Goal: Information Seeking & Learning: Learn about a topic

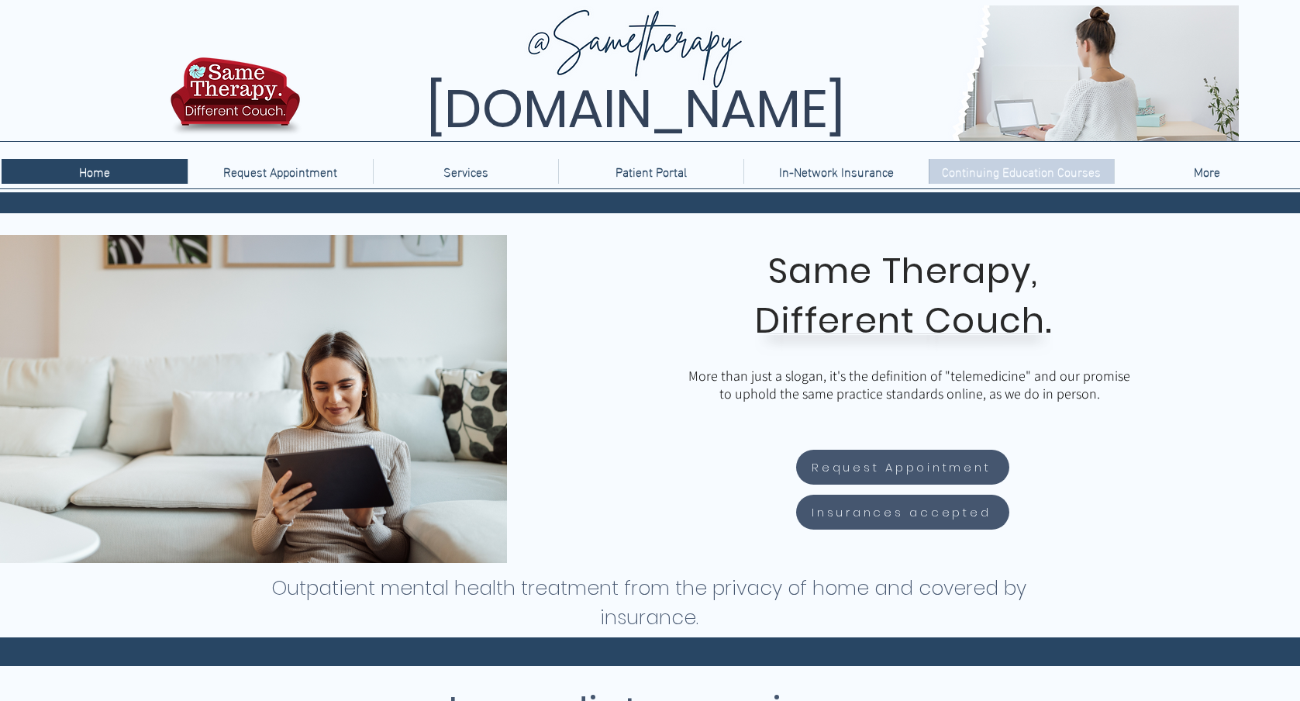
click at [1026, 173] on p "Continuing Education Courses" at bounding box center [1021, 171] width 174 height 25
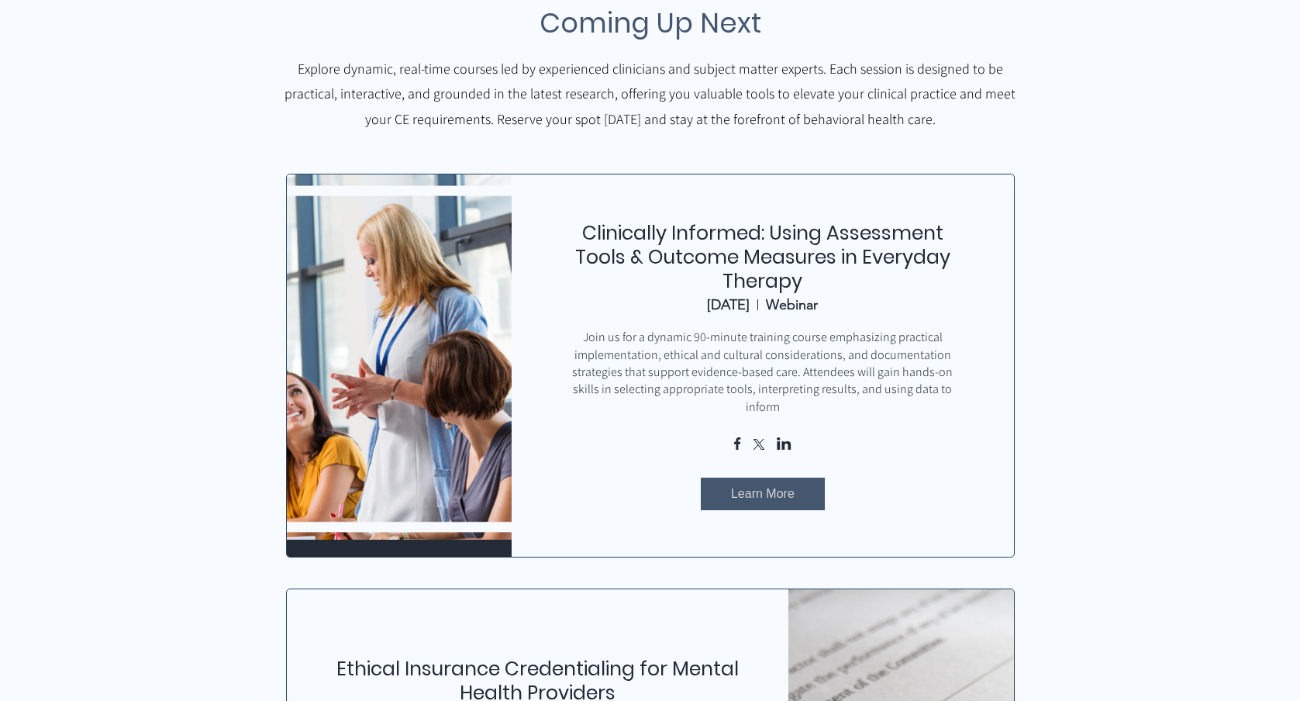
scroll to position [660, 0]
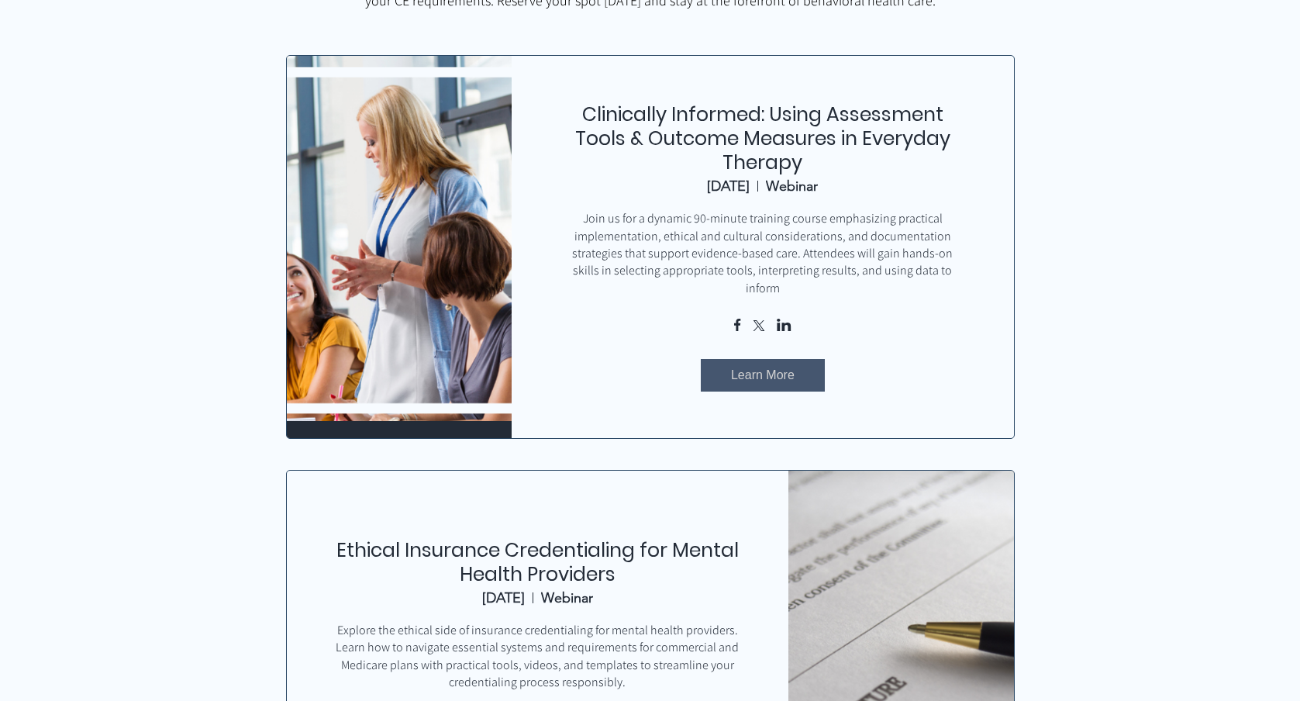
click at [781, 367] on span "Learn More" at bounding box center [763, 375] width 64 height 17
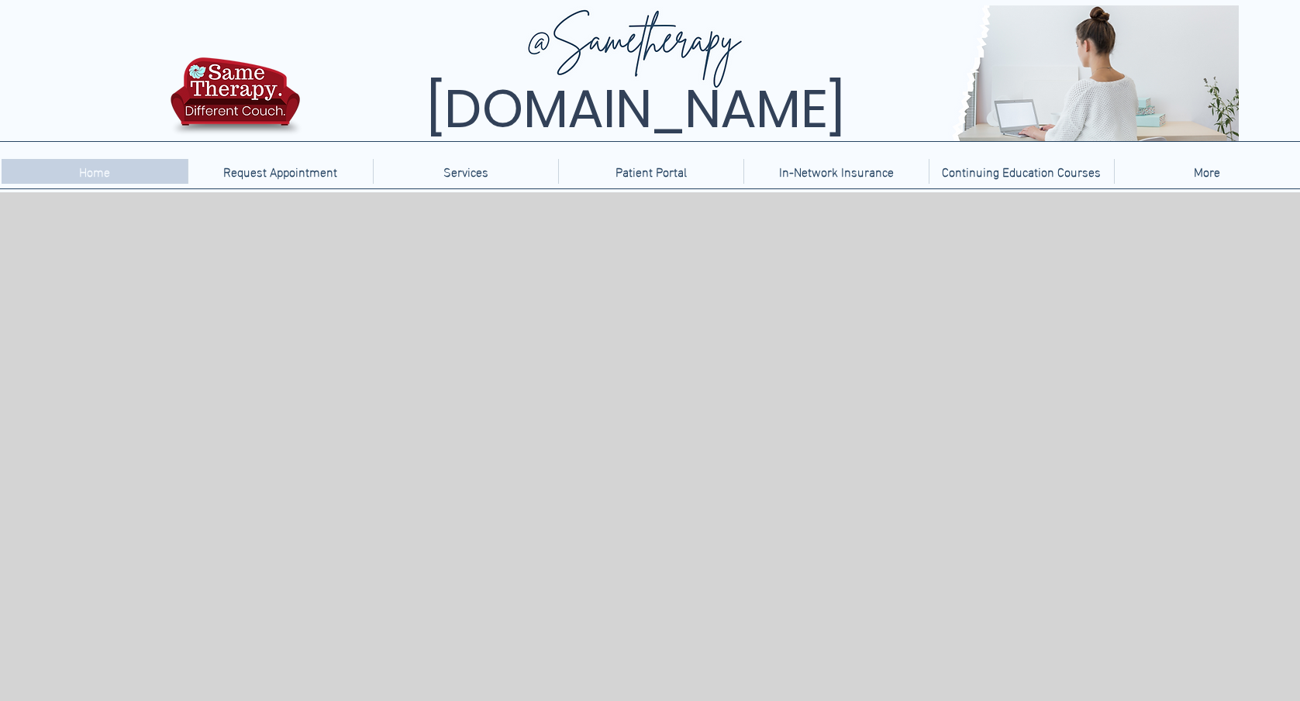
click at [97, 174] on p "Home" at bounding box center [94, 171] width 47 height 25
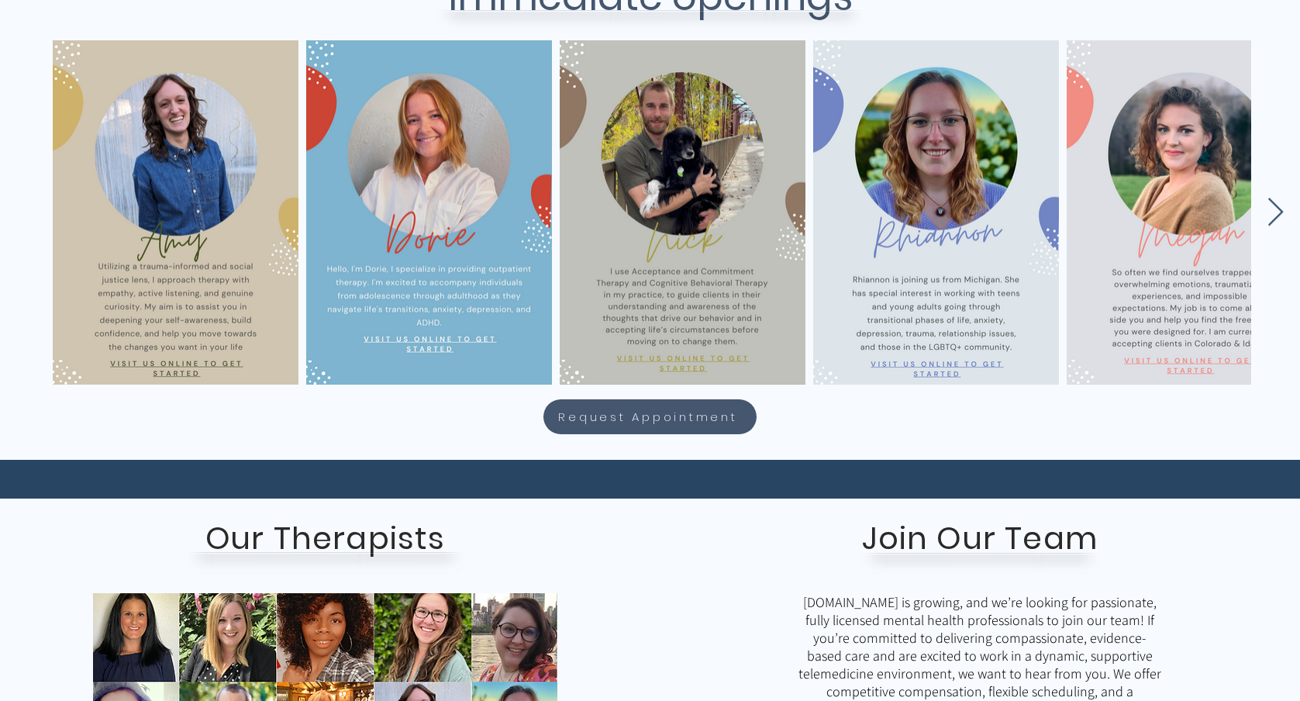
scroll to position [718, 0]
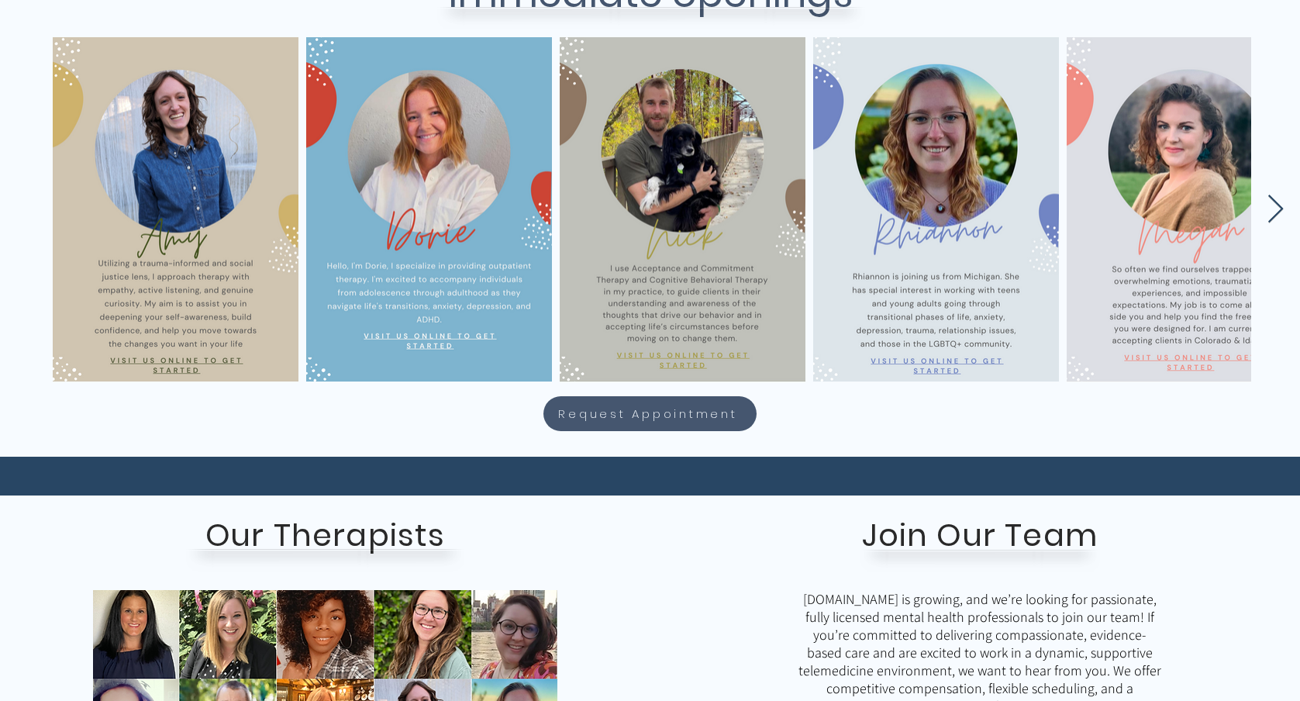
click at [1276, 203] on icon "Next Item" at bounding box center [1276, 209] width 16 height 28
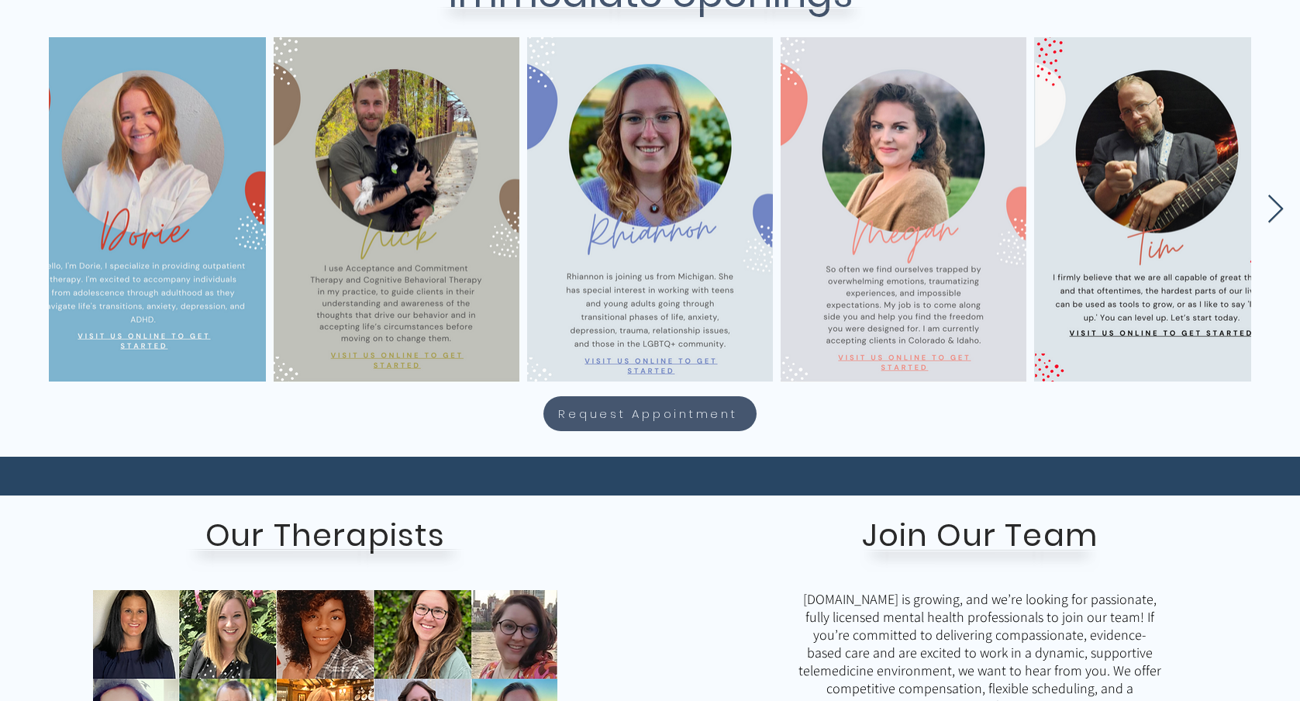
scroll to position [0, 286]
click at [1276, 203] on icon "Next Item" at bounding box center [1276, 209] width 16 height 28
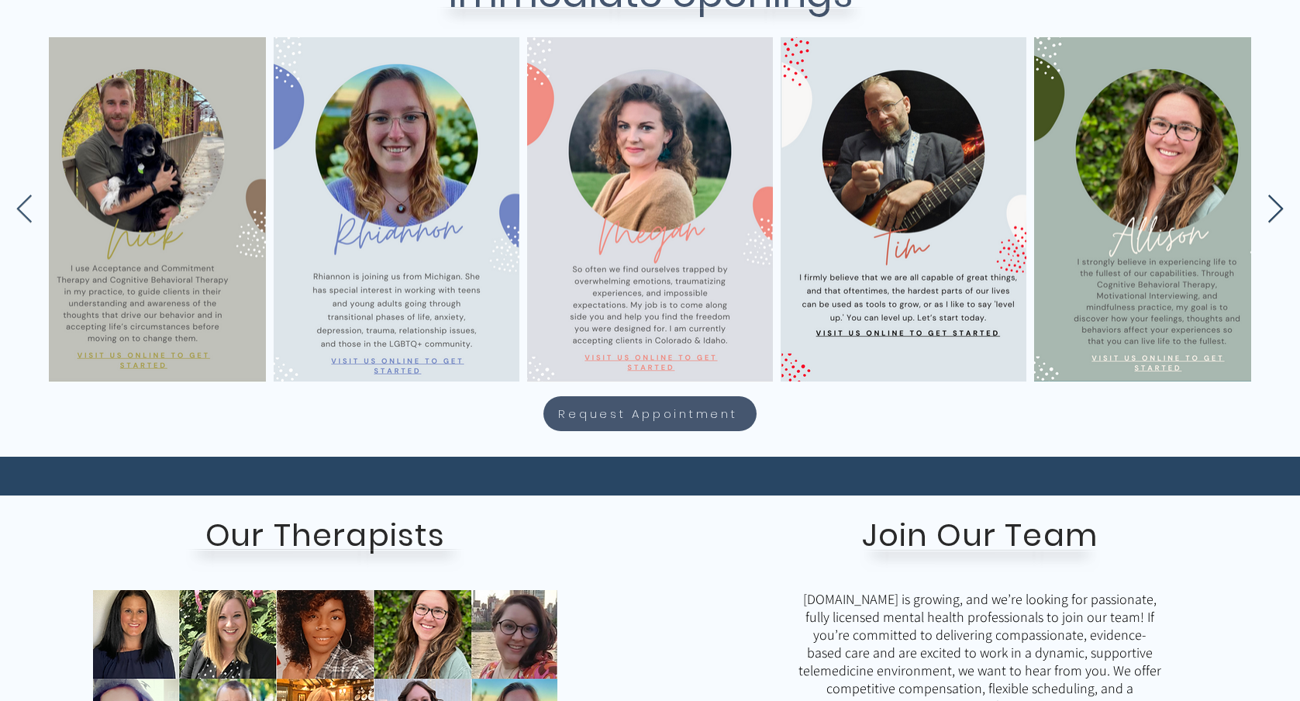
click at [1276, 203] on icon "Next Item" at bounding box center [1276, 209] width 16 height 28
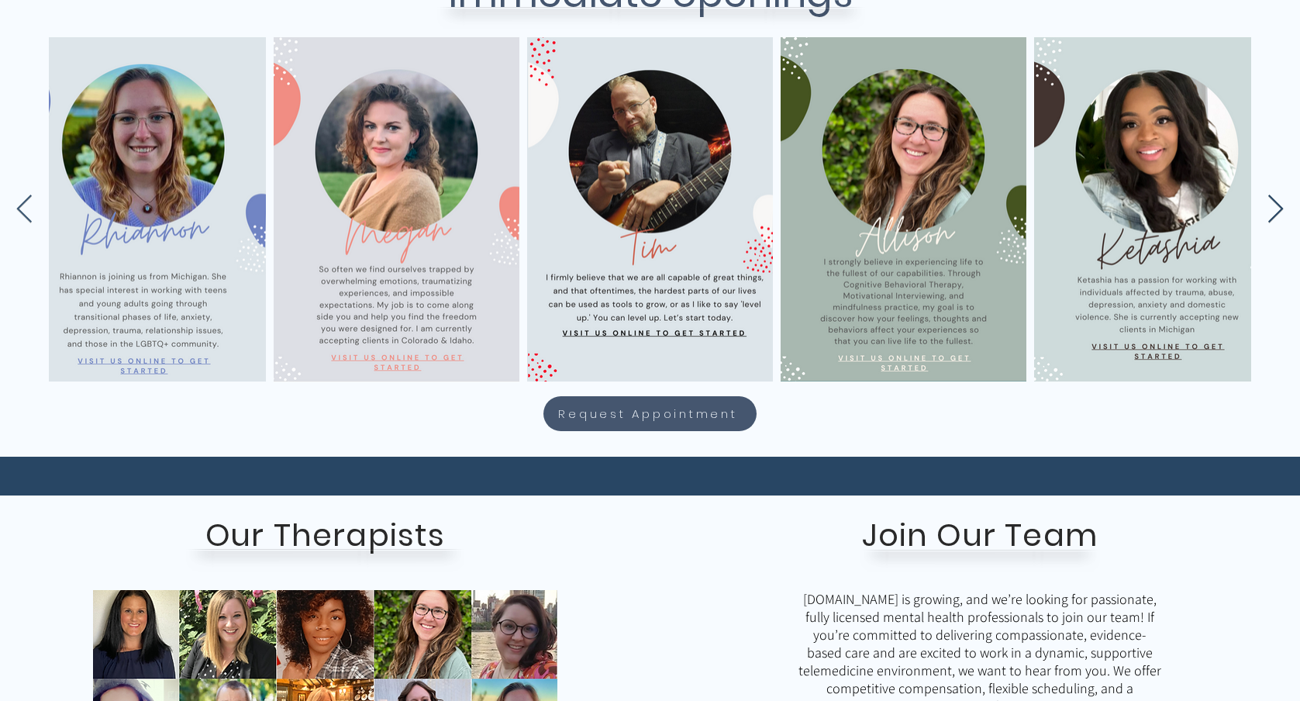
scroll to position [0, 793]
click at [1276, 203] on icon "Next Item" at bounding box center [1276, 209] width 16 height 28
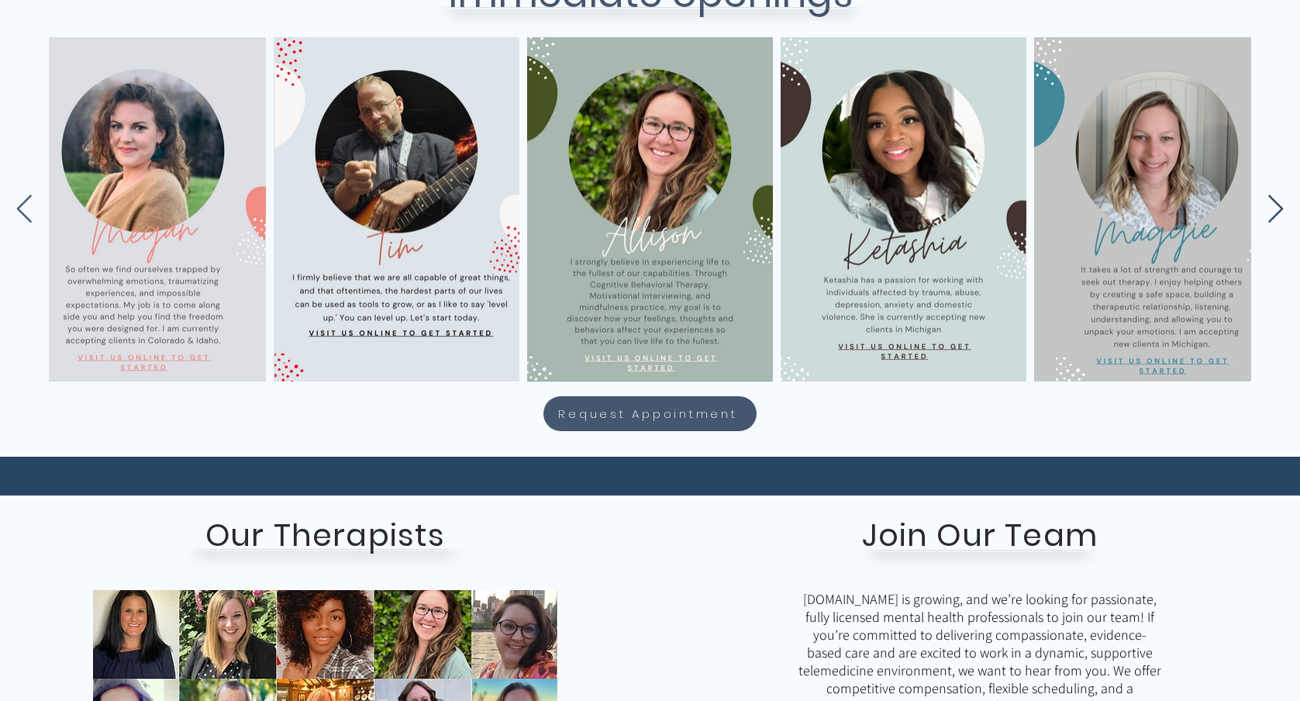
scroll to position [0, 1047]
click at [1276, 203] on icon "Next Item" at bounding box center [1276, 209] width 16 height 28
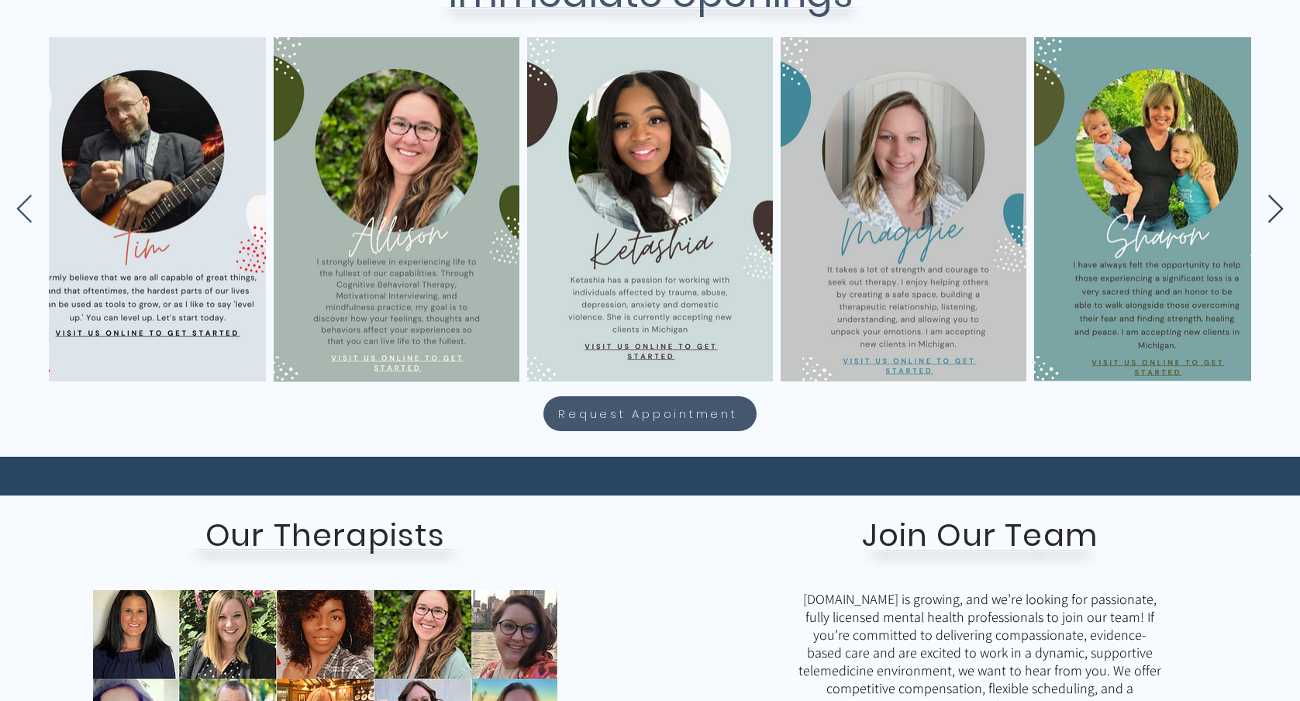
scroll to position [0, 1300]
click at [1276, 203] on icon "Next Item" at bounding box center [1276, 209] width 16 height 28
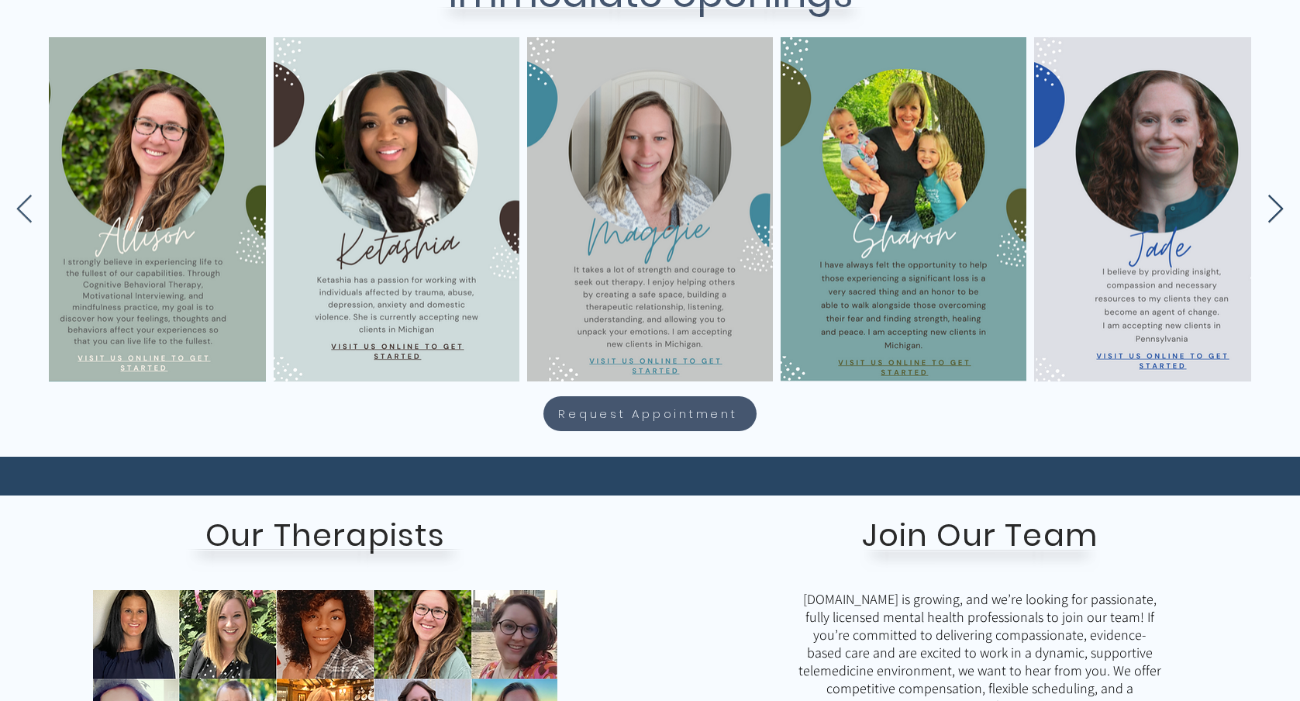
scroll to position [0, 1554]
click at [1276, 203] on icon "Next Item" at bounding box center [1276, 209] width 16 height 28
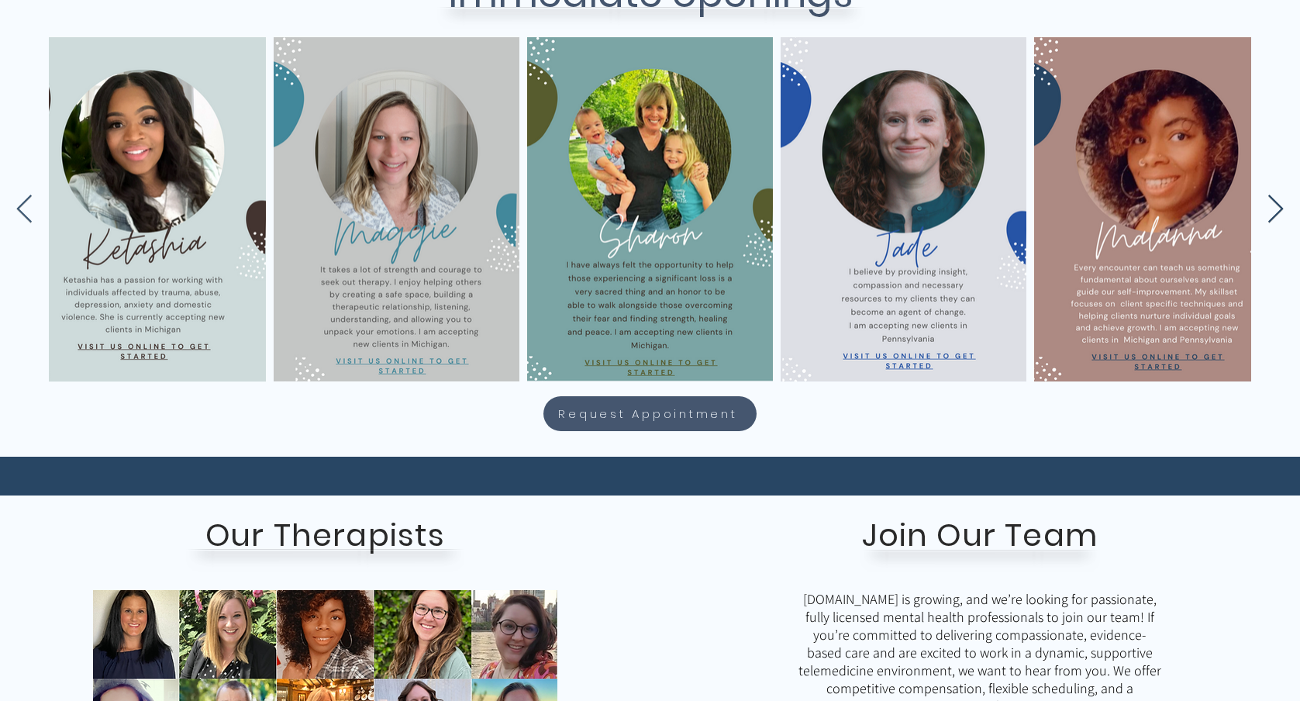
click at [1276, 203] on icon "Next Item" at bounding box center [1276, 209] width 16 height 28
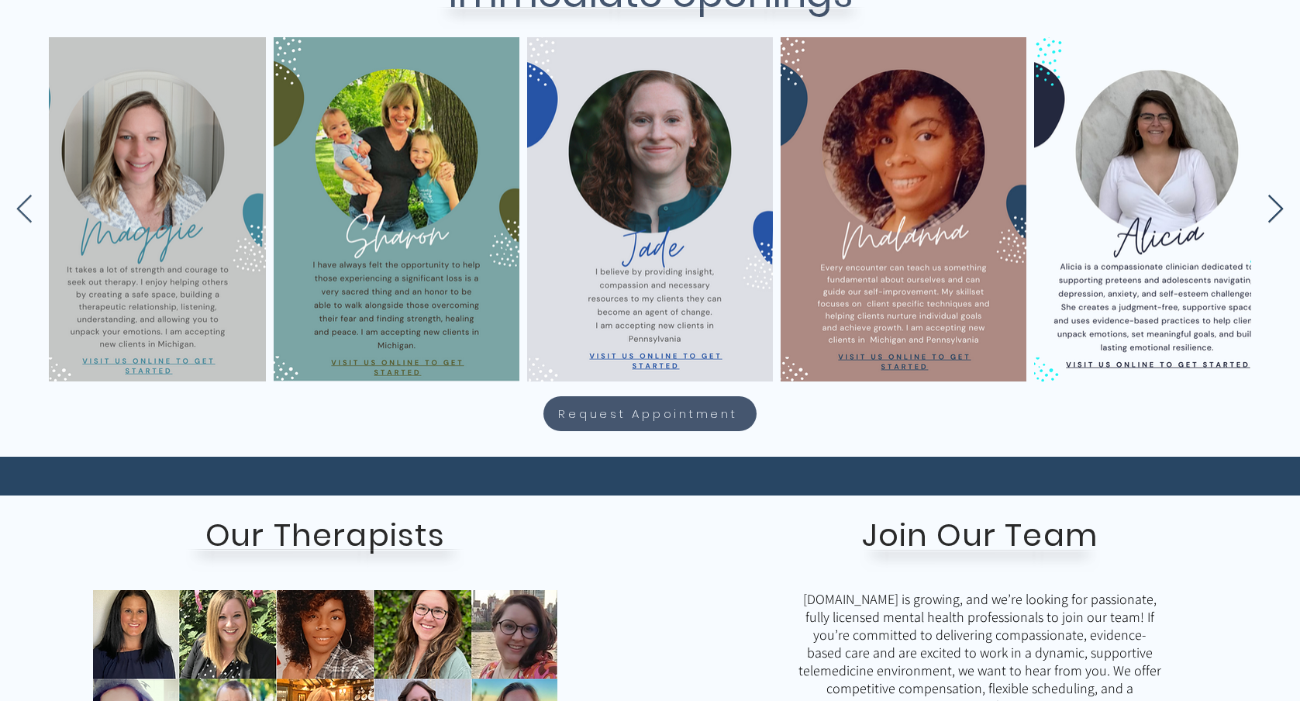
scroll to position [0, 2061]
click at [1276, 203] on icon "Next Item" at bounding box center [1276, 209] width 16 height 28
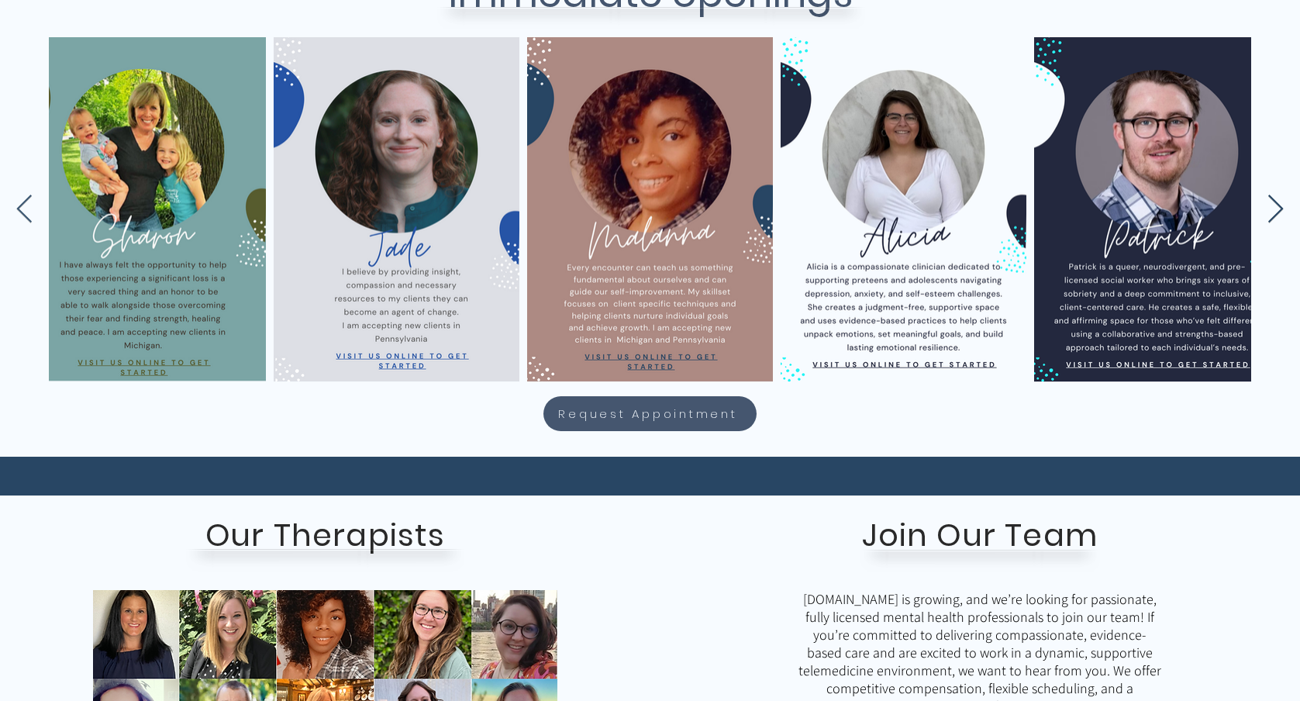
scroll to position [0, 2314]
click at [1276, 203] on icon "Next Item" at bounding box center [1276, 209] width 16 height 28
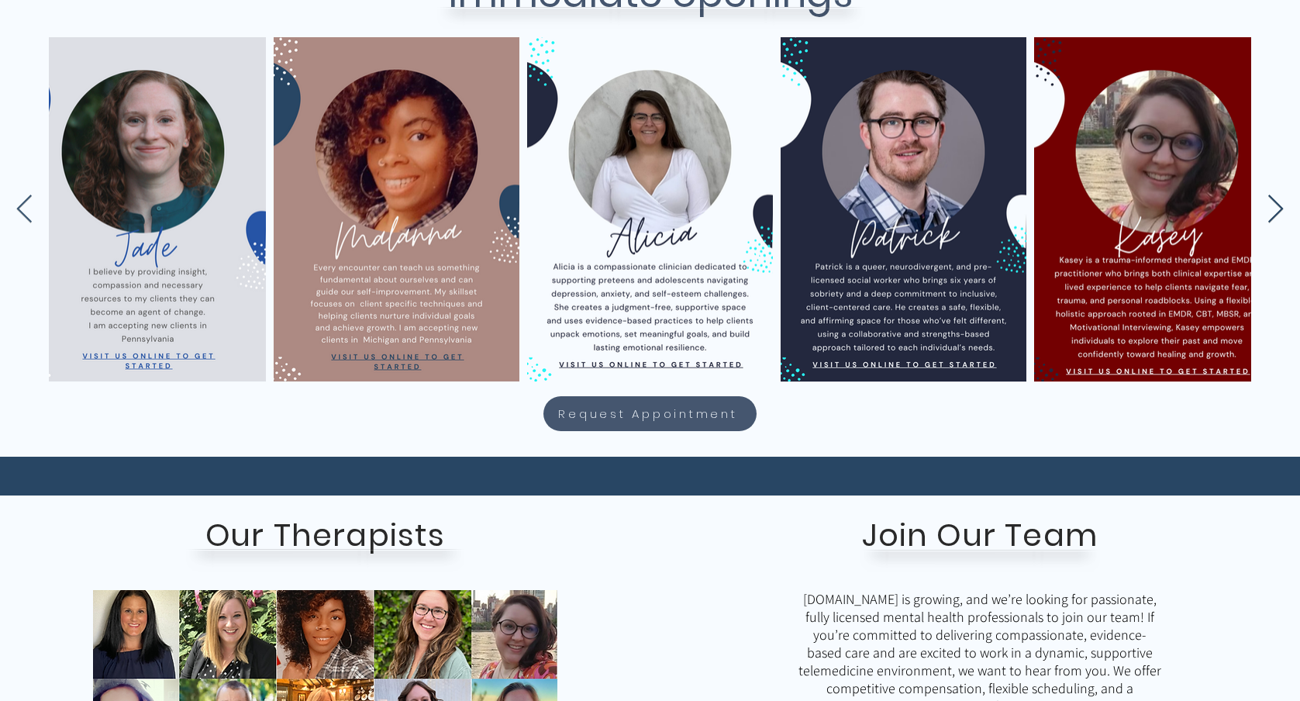
scroll to position [0, 2568]
click at [1276, 203] on icon "Next Item" at bounding box center [1276, 209] width 16 height 28
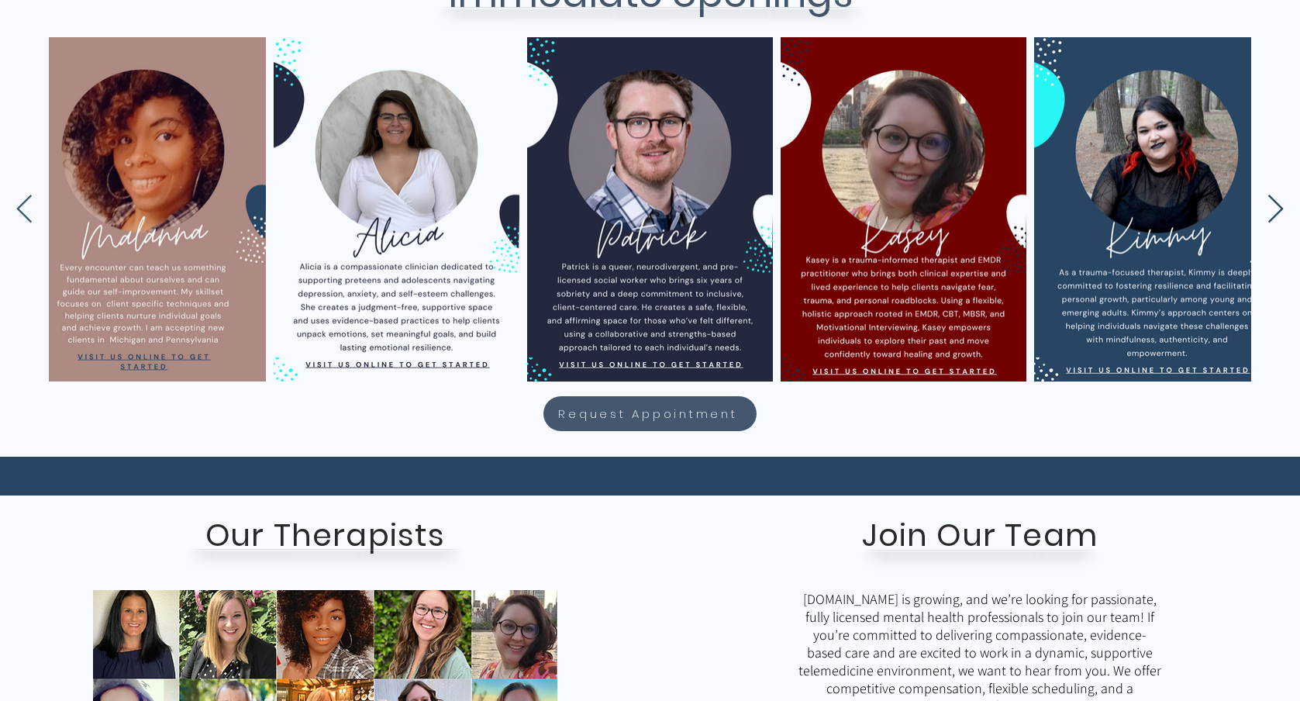
scroll to position [0, 2821]
click at [1276, 203] on icon "Next Item" at bounding box center [1276, 209] width 16 height 28
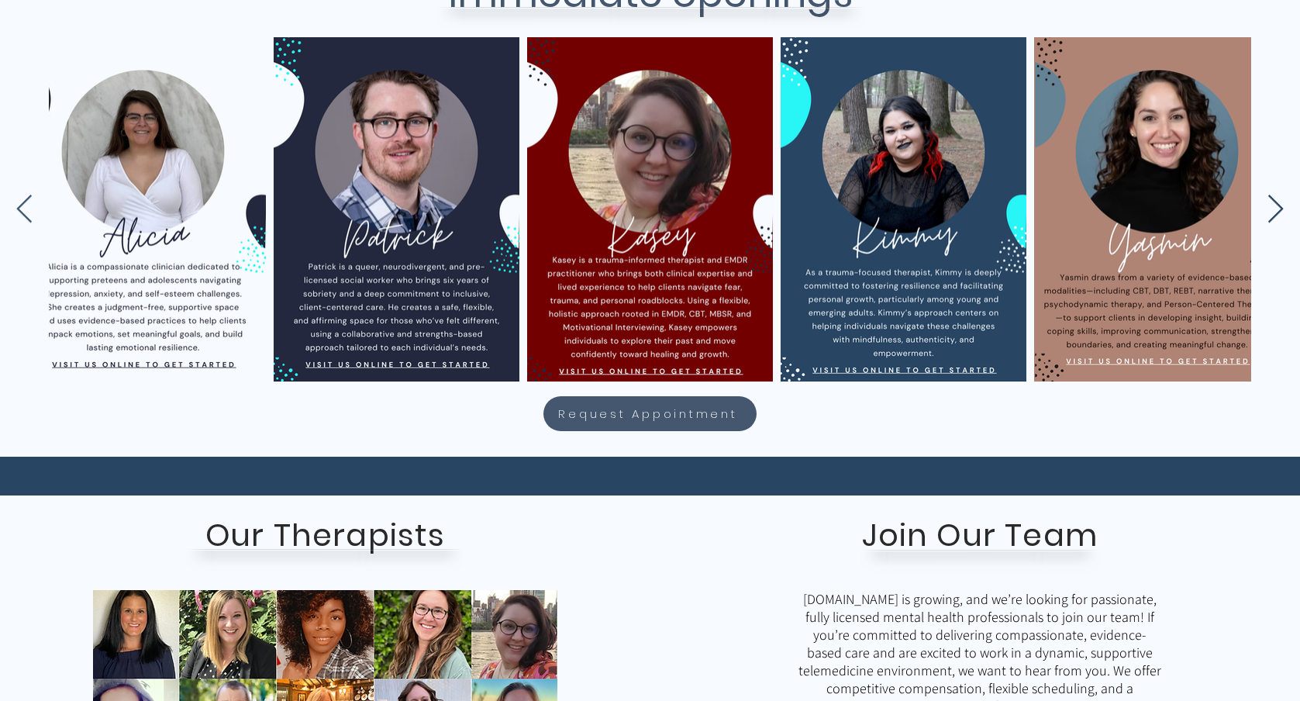
scroll to position [0, 3075]
click at [1275, 209] on icon "Next Item" at bounding box center [1276, 210] width 18 height 30
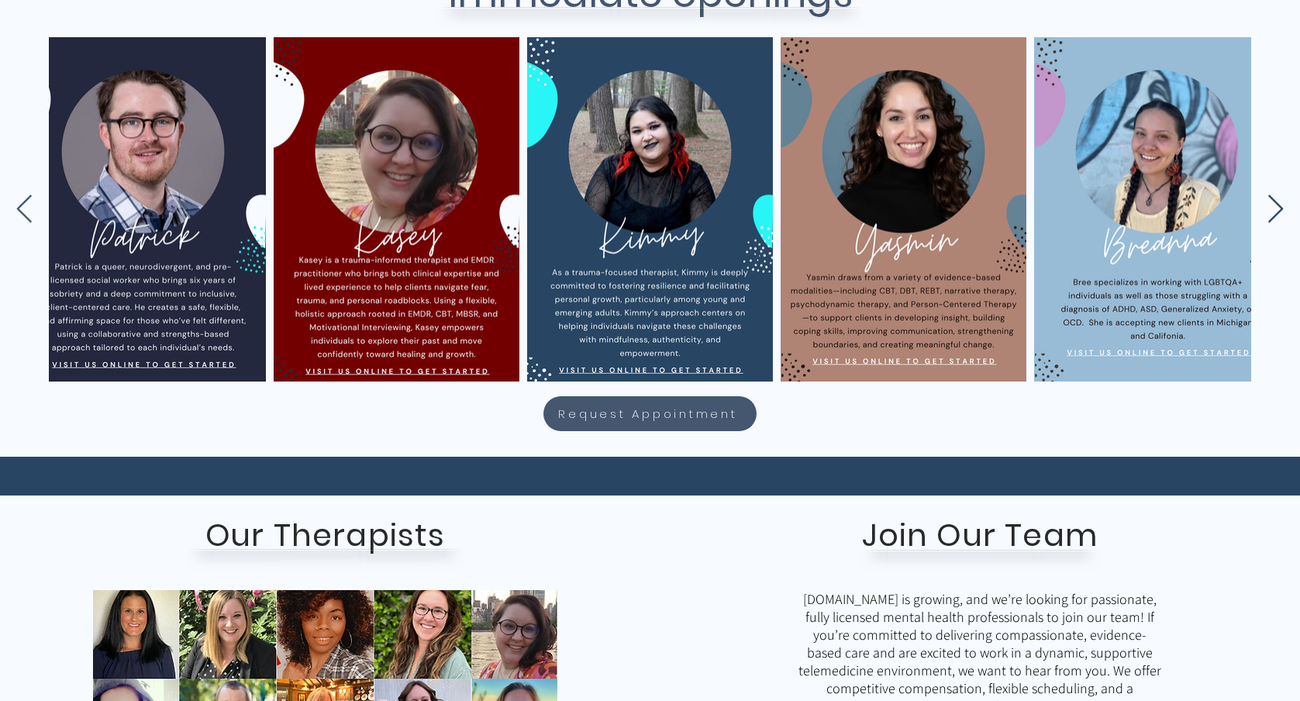
scroll to position [0, 3328]
click at [885, 402] on div "main content" at bounding box center [650, 202] width 1300 height 509
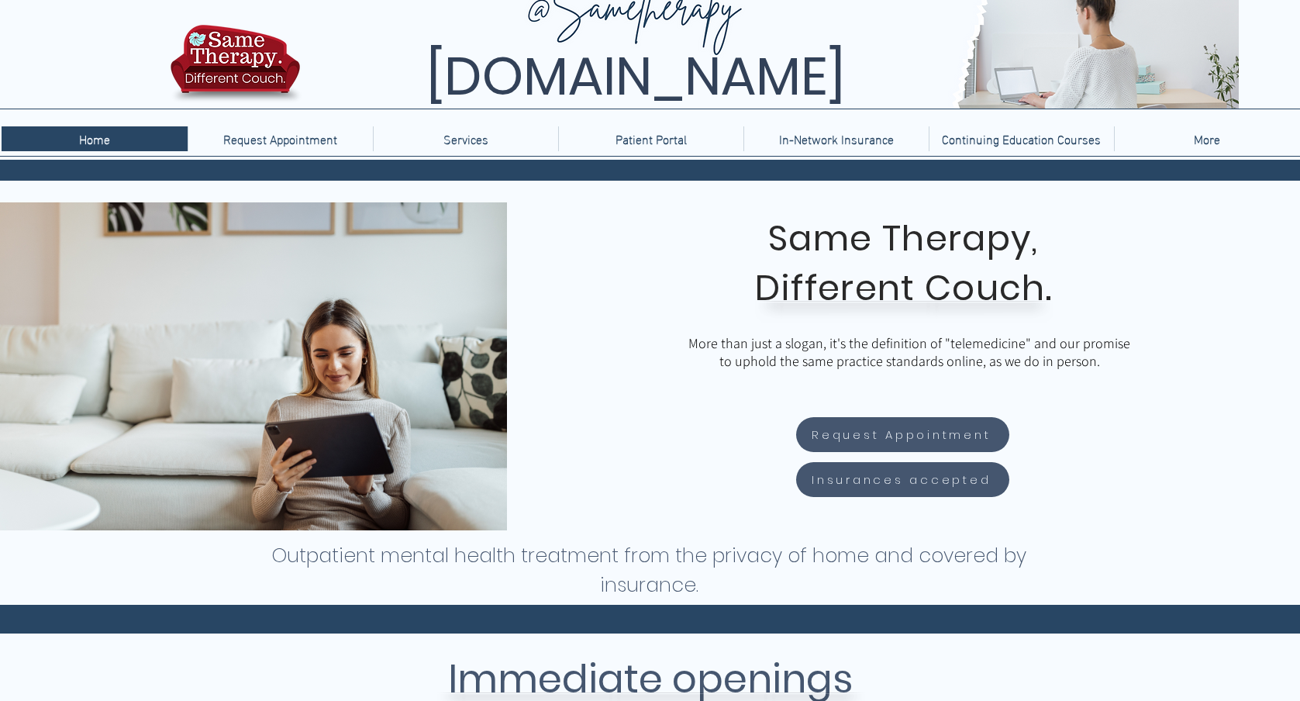
scroll to position [0, 0]
